Goal: Task Accomplishment & Management: Use online tool/utility

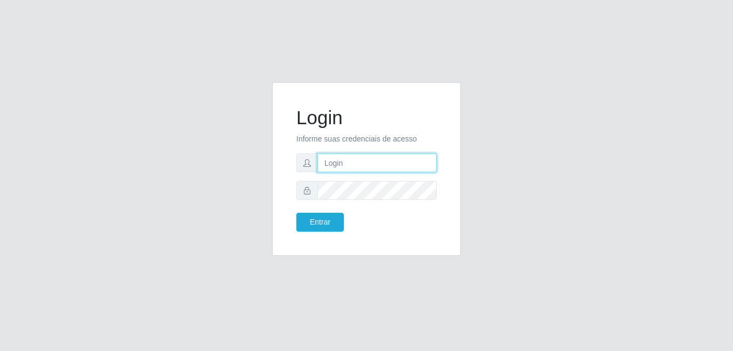
click at [337, 165] on input "text" at bounding box center [377, 162] width 119 height 19
type input "samarab8@iwof"
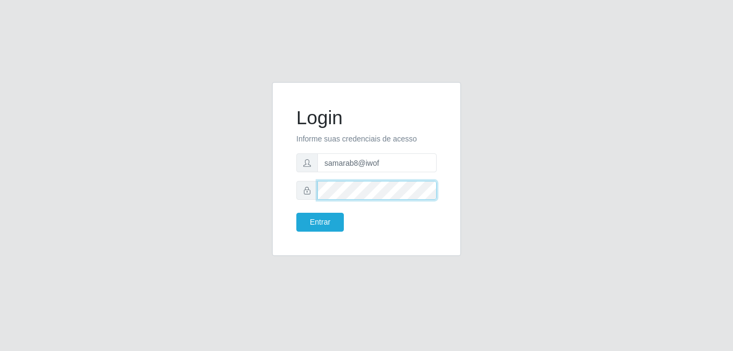
click at [297, 213] on button "Entrar" at bounding box center [321, 222] width 48 height 19
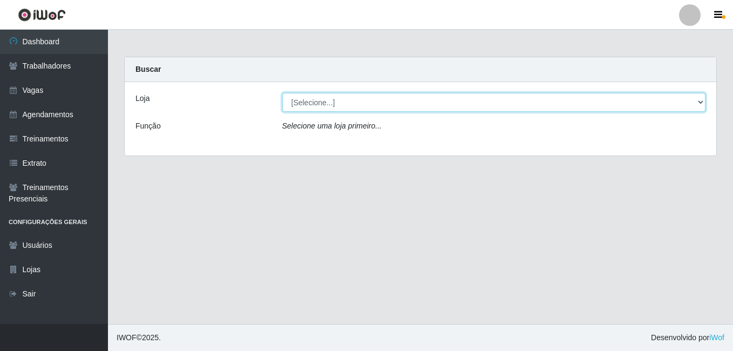
click at [617, 100] on select "[Selecione...] Bemais Supermercados - B8 [PERSON_NAME]" at bounding box center [494, 102] width 424 height 19
select select "413"
click at [282, 93] on select "[Selecione...] Bemais Supermercados - B8 [PERSON_NAME]" at bounding box center [494, 102] width 424 height 19
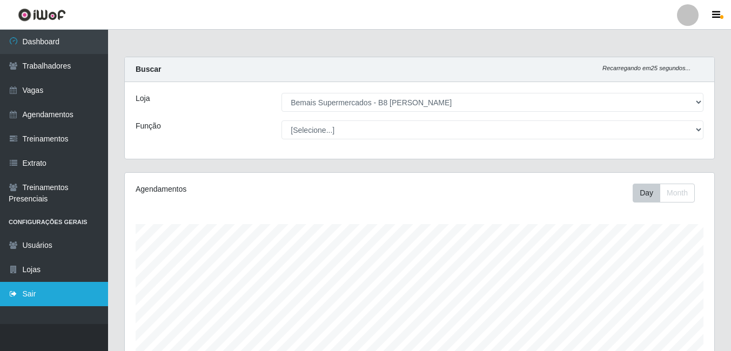
click at [48, 294] on link "Sair" at bounding box center [54, 294] width 108 height 24
